Goal: Information Seeking & Learning: Learn about a topic

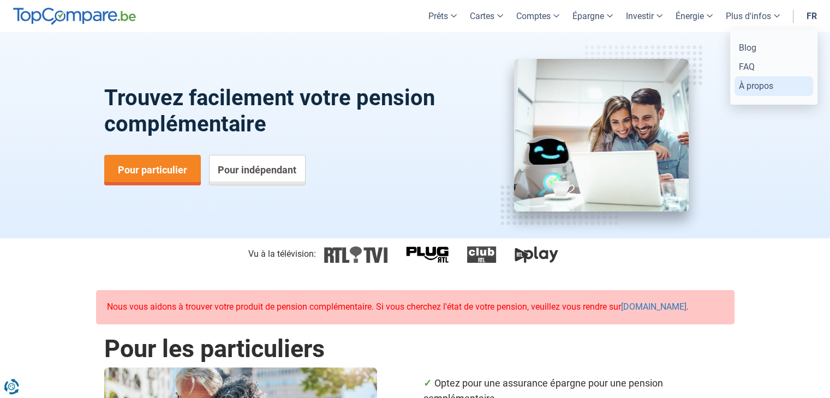
click at [753, 82] on link "À propos" at bounding box center [773, 85] width 79 height 19
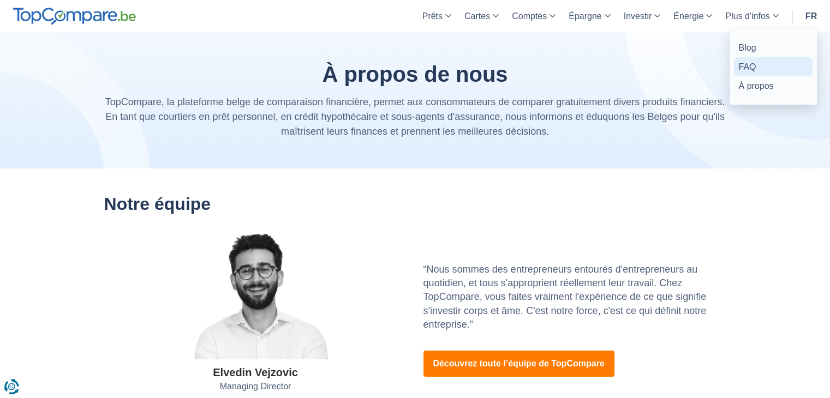
click at [750, 63] on link "FAQ" at bounding box center [773, 66] width 79 height 19
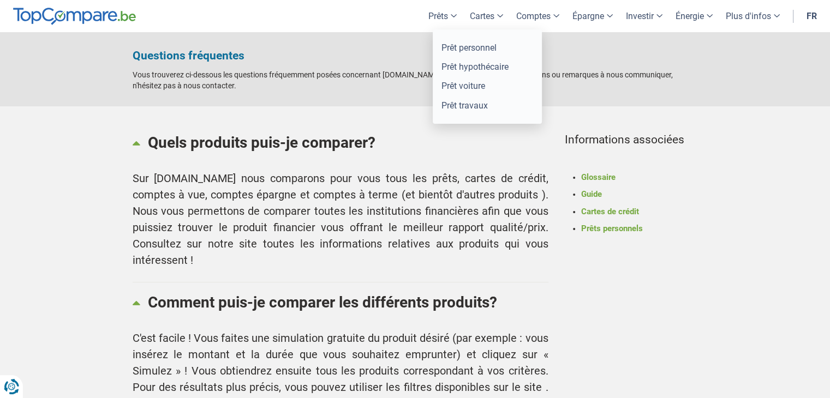
click at [435, 9] on link "Prêts" at bounding box center [442, 16] width 41 height 32
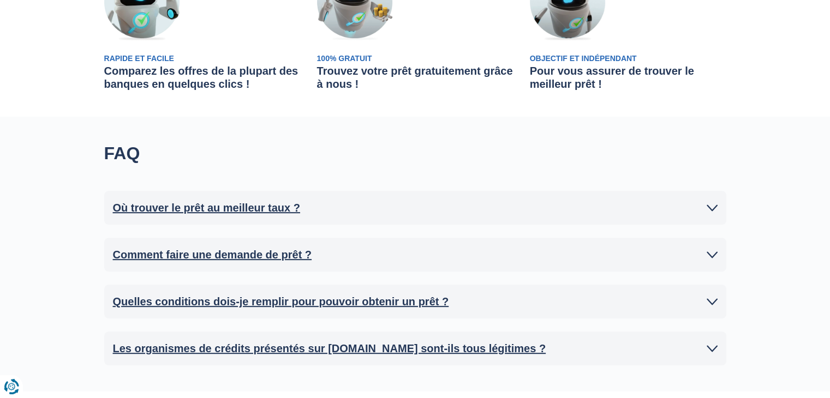
scroll to position [436, 0]
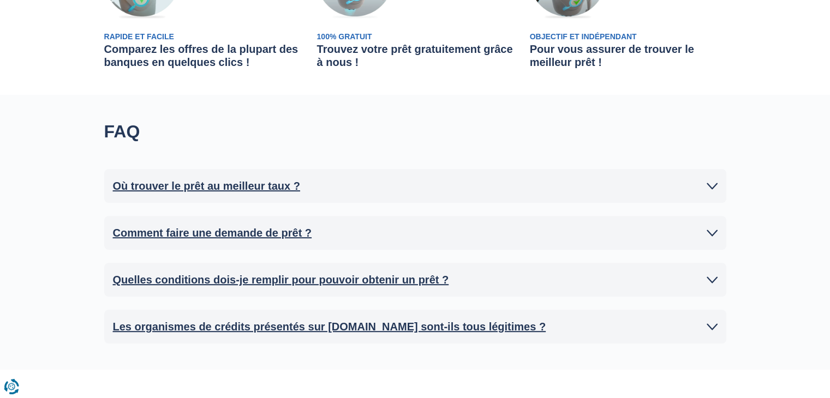
click at [233, 182] on h2 "Où trouver le prêt au meilleur taux ?" at bounding box center [206, 186] width 187 height 16
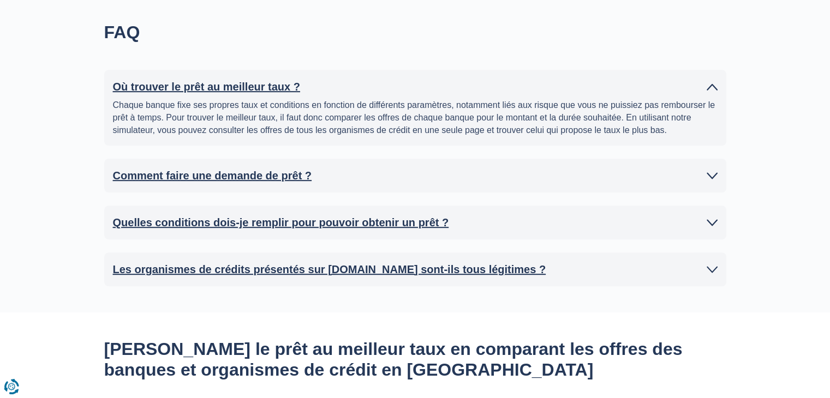
scroll to position [546, 0]
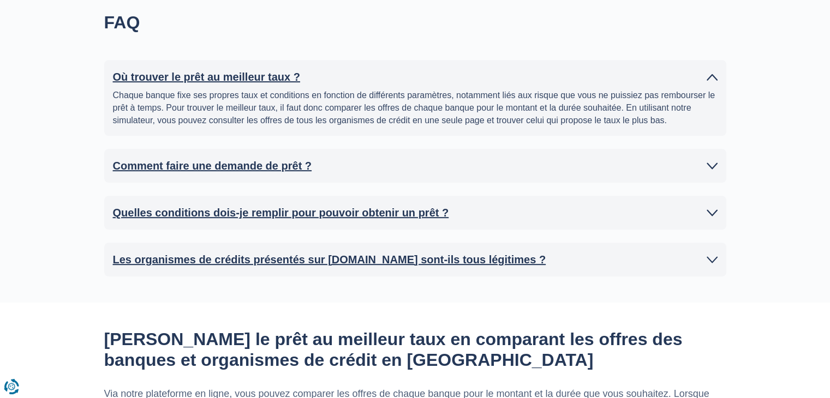
click at [241, 173] on h2 "Comment faire une demande de prêt ?" at bounding box center [212, 166] width 199 height 16
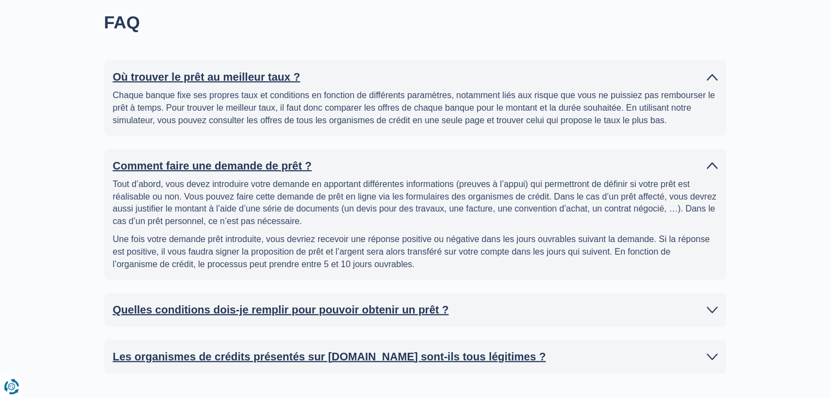
click at [365, 309] on h2 "Quelles conditions dois-je remplir pour pouvoir obtenir un prêt ?" at bounding box center [281, 310] width 336 height 16
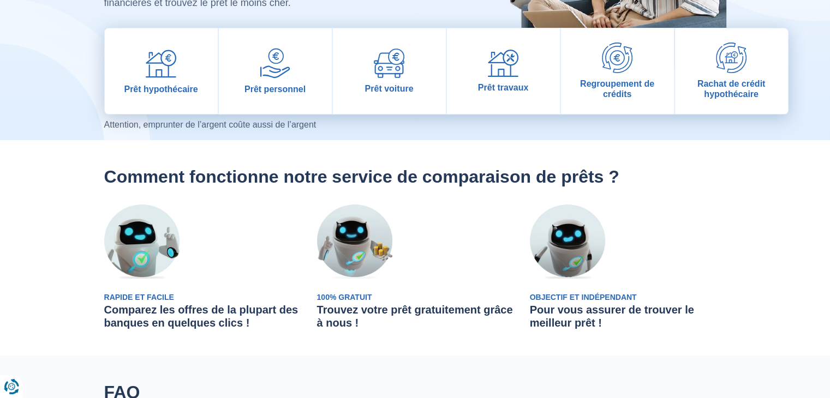
scroll to position [0, 0]
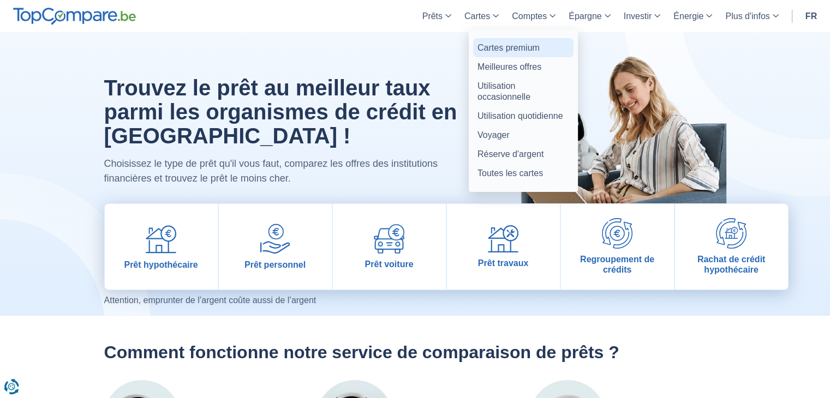
click at [502, 49] on link "Cartes premium" at bounding box center [523, 47] width 100 height 19
